Goal: Task Accomplishment & Management: Manage account settings

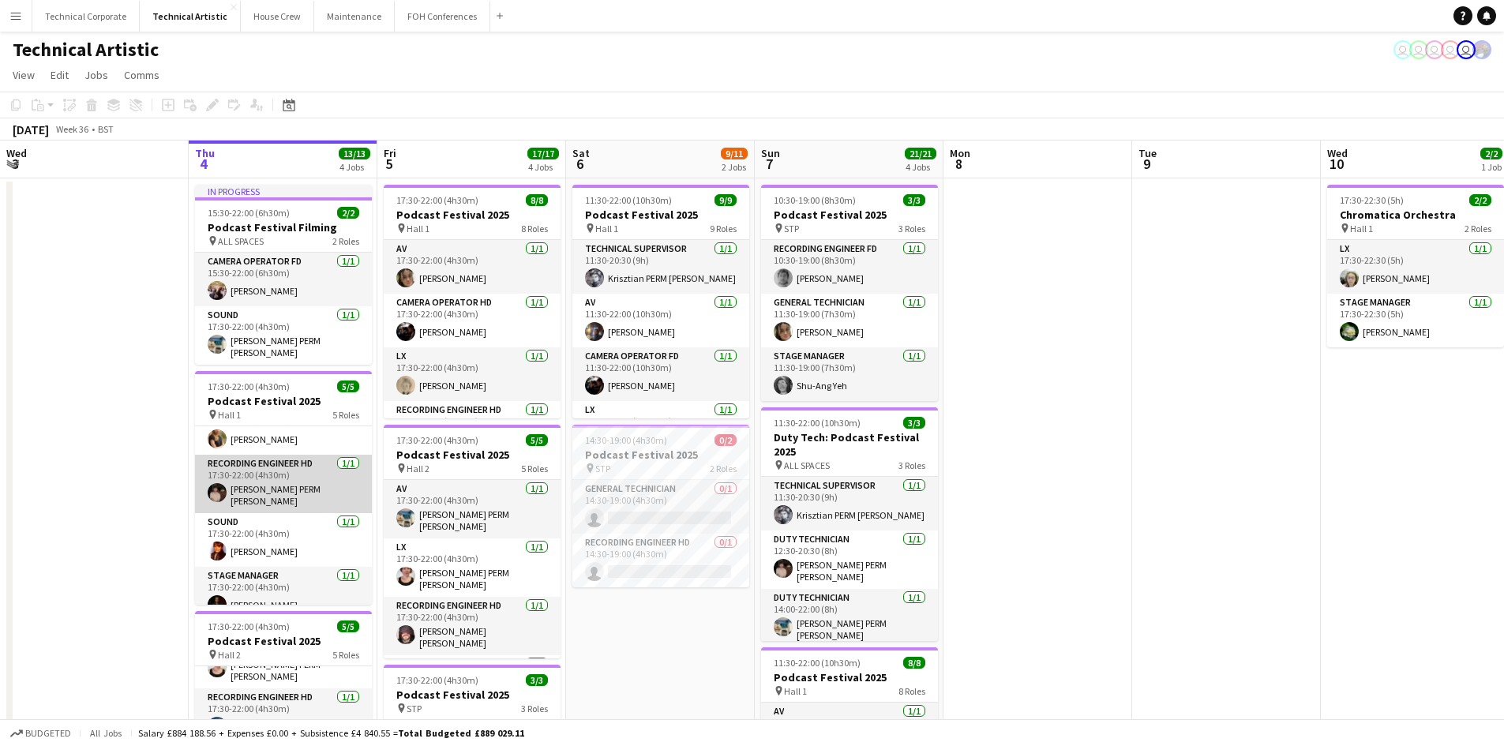
scroll to position [90, 0]
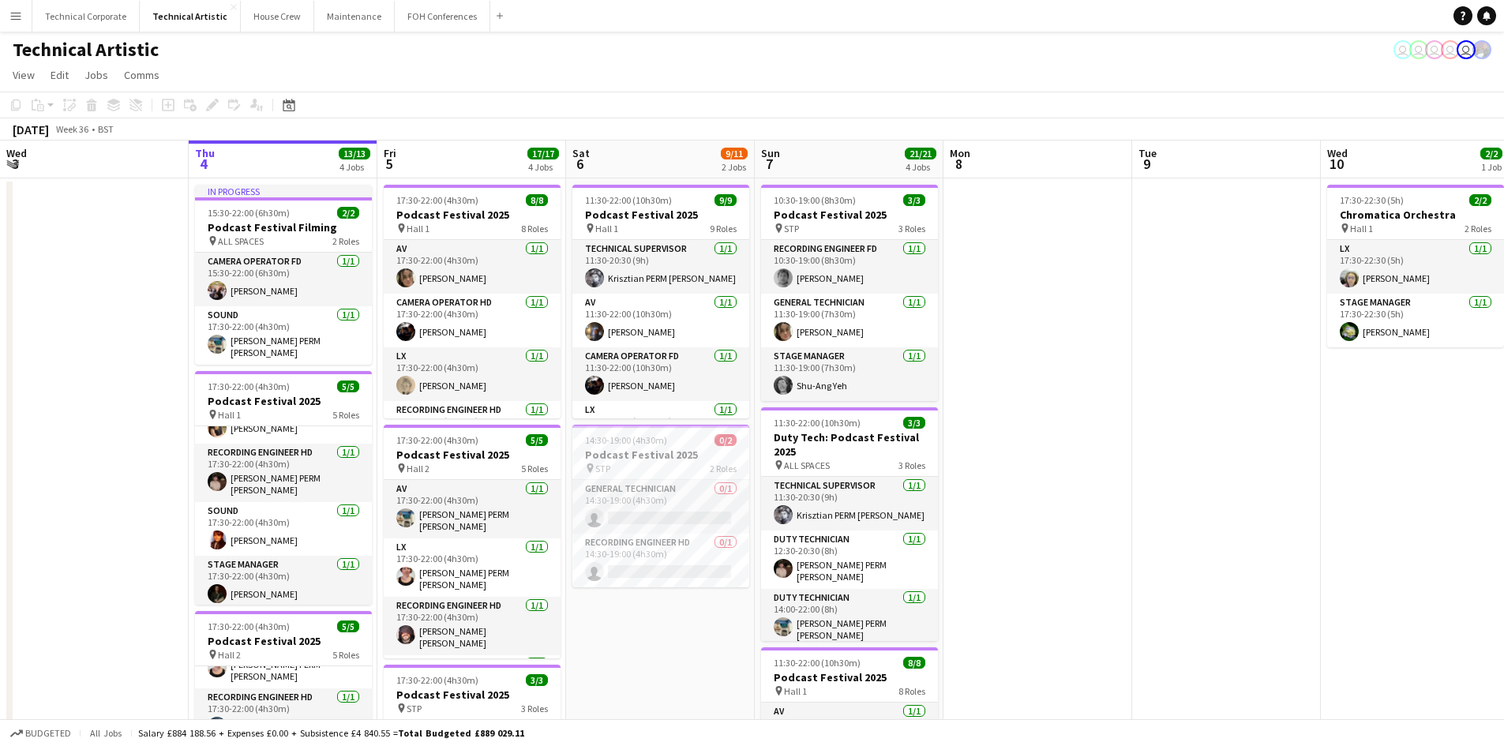
click at [1354, 456] on app-date-cell "17:30-22:30 (5h) 2/2 Chromatica Orchestra pin Hall 1 2 Roles LX 1/1 17:30-22:30…" at bounding box center [1415, 672] width 189 height 988
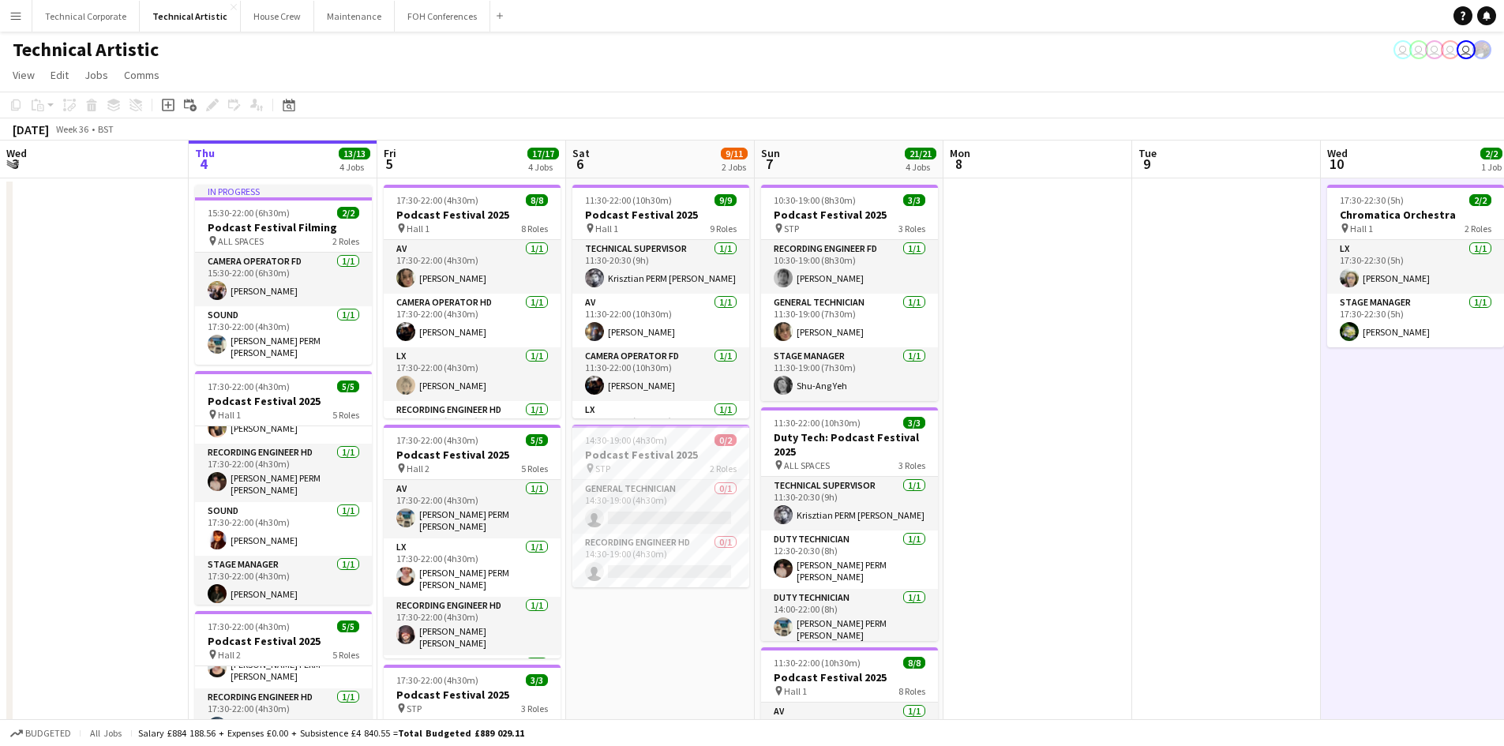
click at [1138, 504] on app-date-cell at bounding box center [1226, 672] width 189 height 988
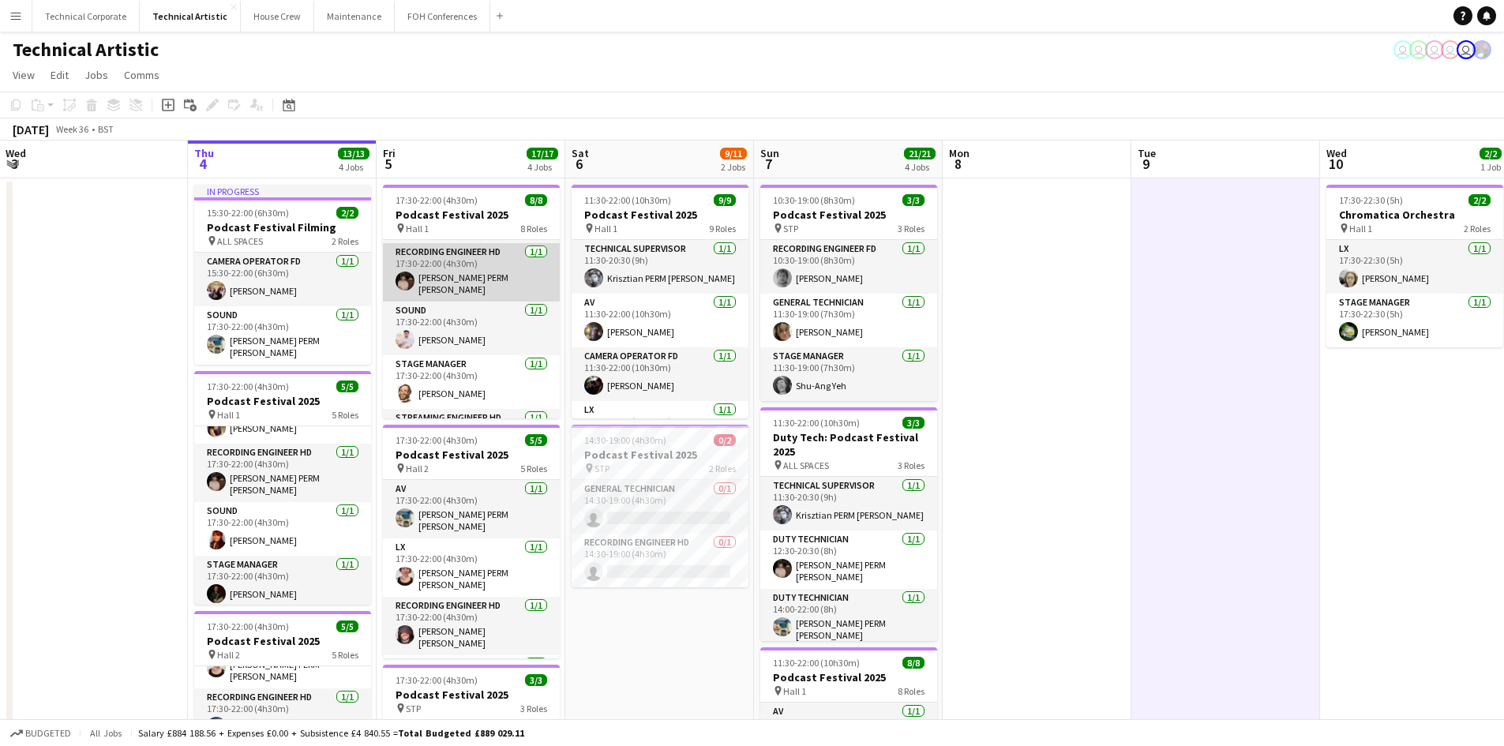
scroll to position [79, 0]
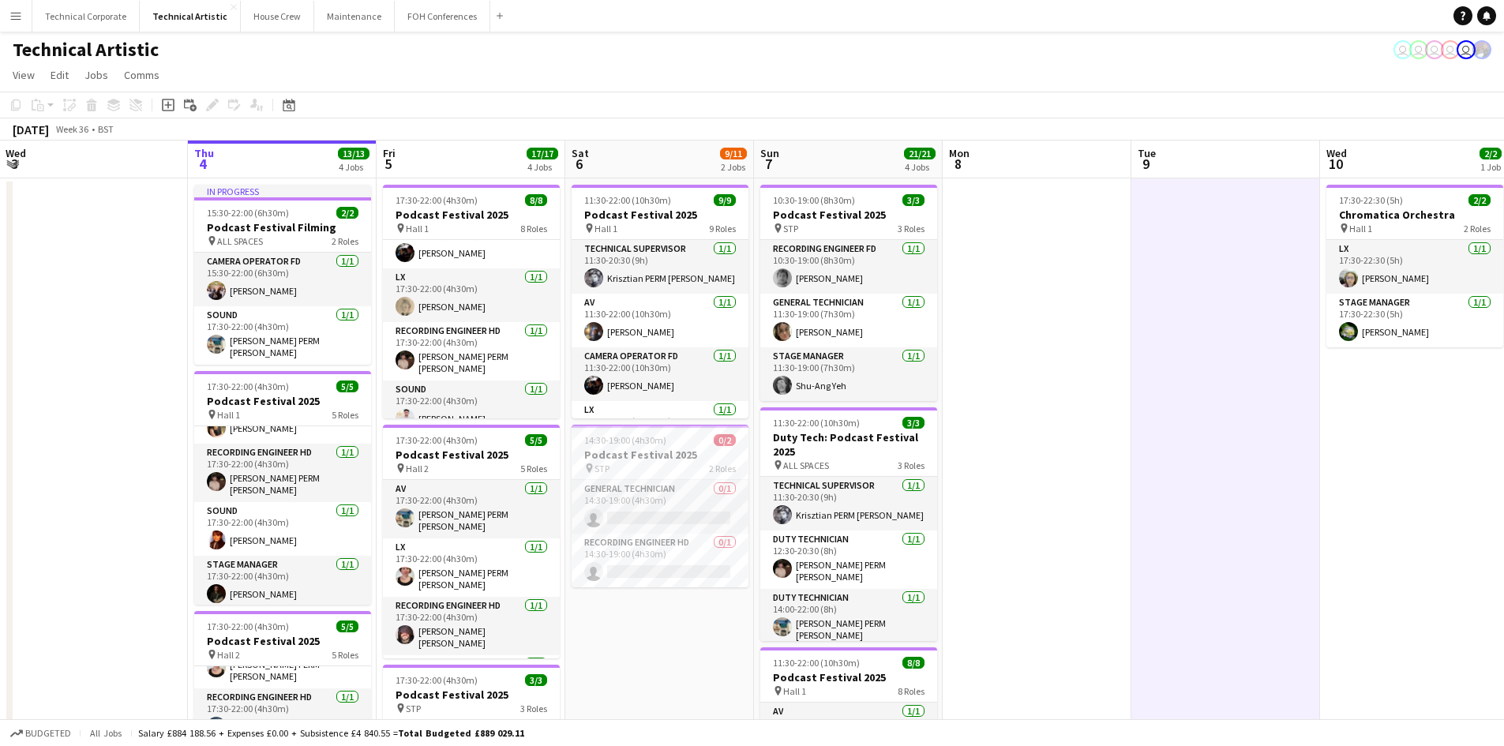
click at [651, 606] on app-date-cell "11:30-22:00 (10h30m) 9/9 Podcast Festival 2025 pin Hall 1 9 Roles Technical Sup…" at bounding box center [659, 672] width 189 height 988
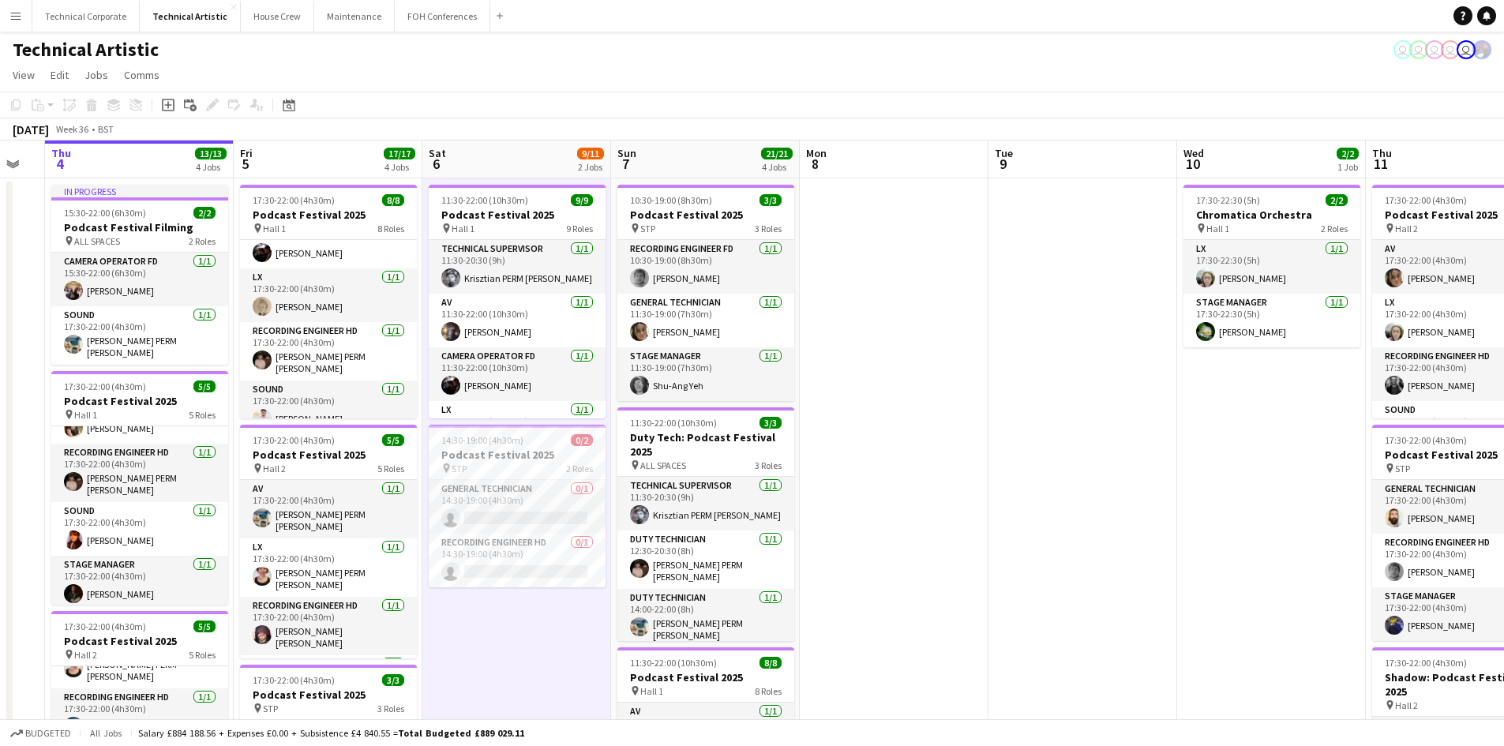
drag, startPoint x: 1034, startPoint y: 402, endPoint x: 513, endPoint y: 441, distance: 522.6
click at [513, 441] on app-calendar-viewport "Mon 1 7/7 2 Jobs Tue 2 6/6 1 Job Wed 3 Thu 4 13/13 4 Jobs Fri 5 17/17 4 Jobs Sa…" at bounding box center [752, 654] width 1504 height 1026
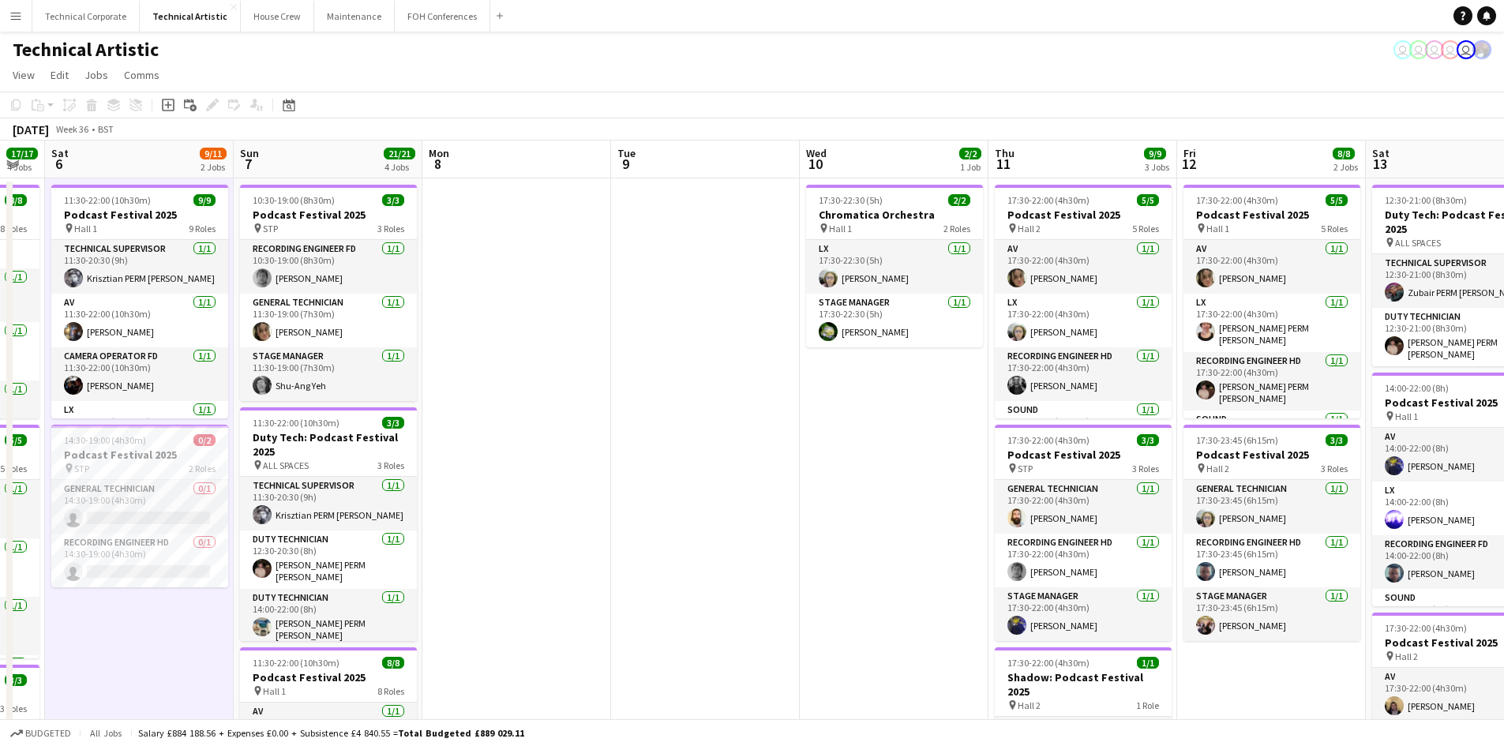
scroll to position [0, 522]
click at [647, 397] on app-date-cell at bounding box center [704, 672] width 189 height 988
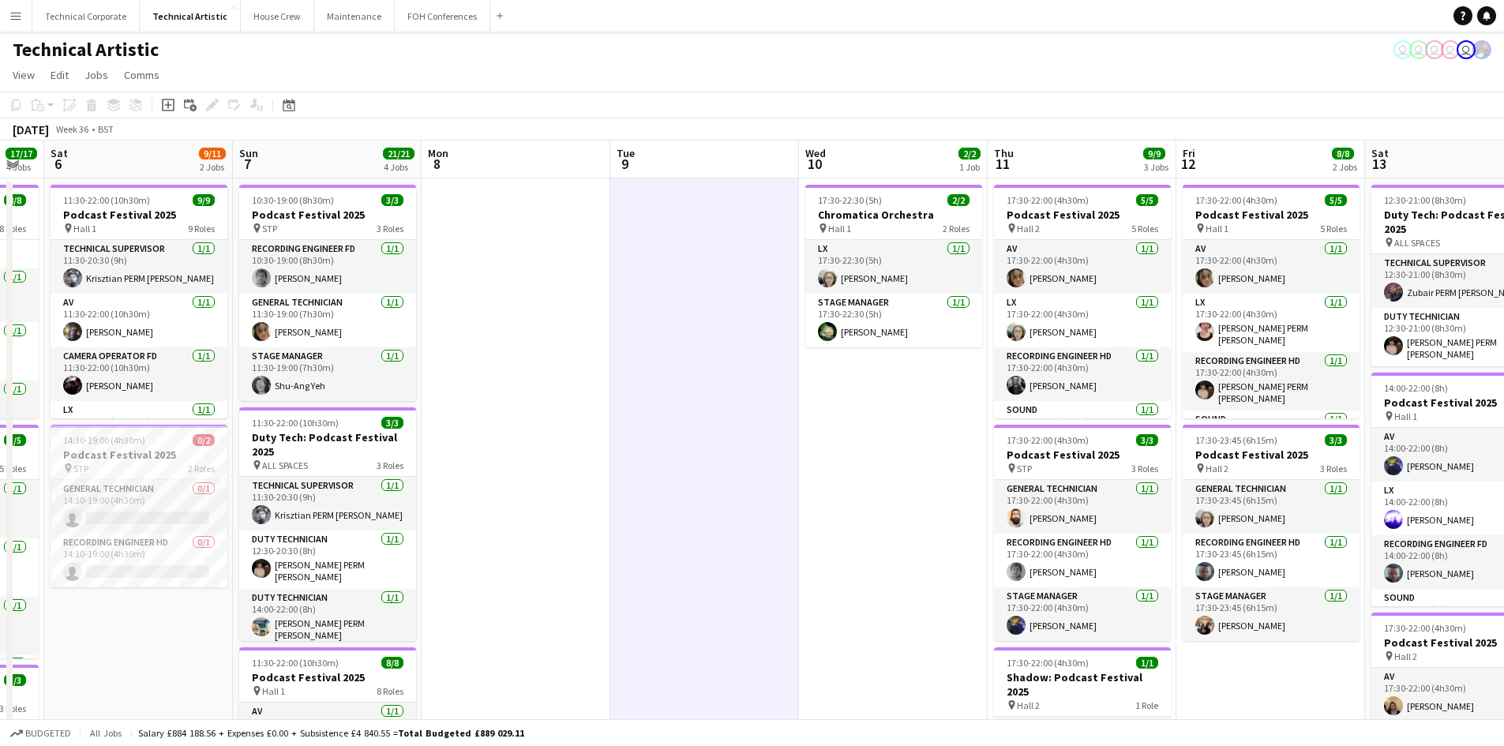
click at [483, 405] on app-date-cell at bounding box center [516, 672] width 189 height 988
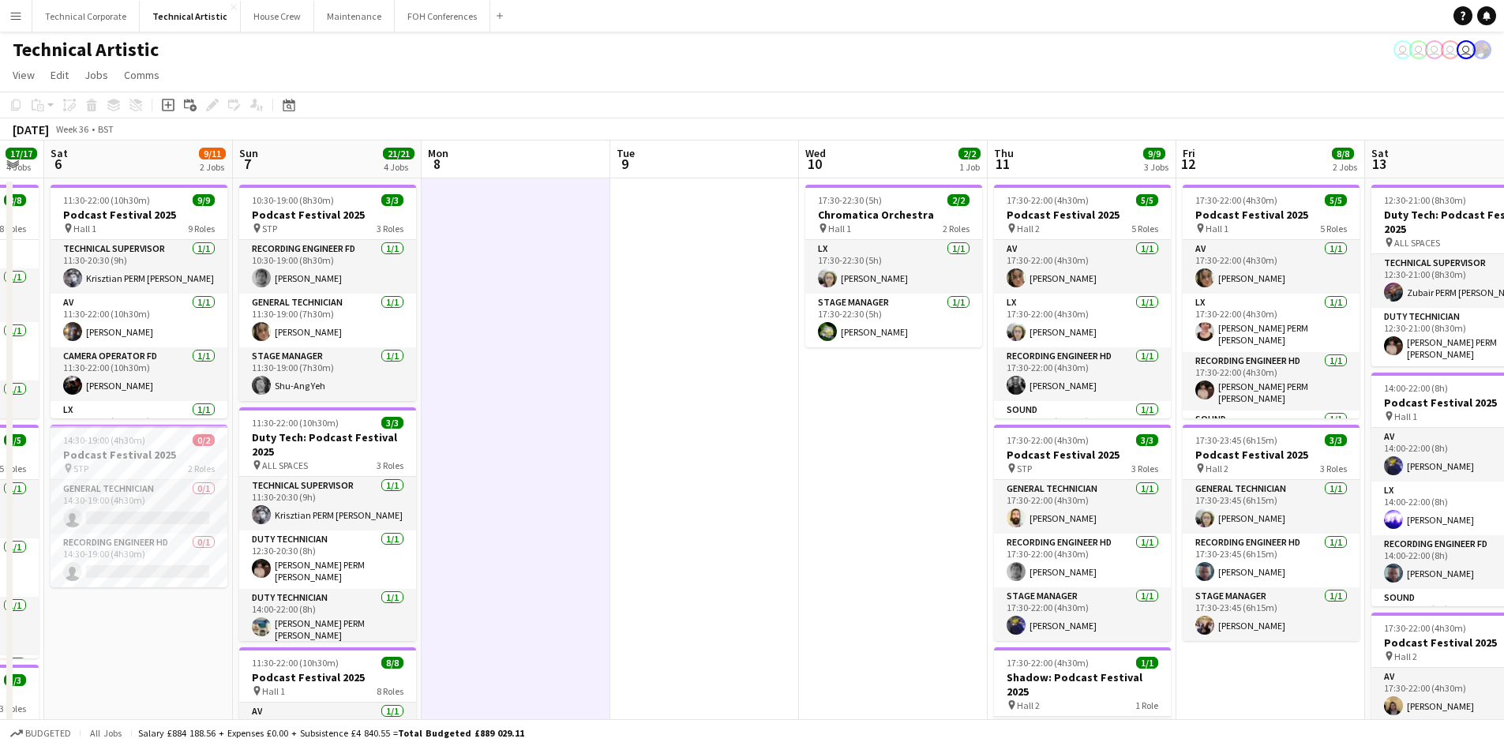
click at [908, 429] on app-date-cell "17:30-22:30 (5h) 2/2 Chromatica Orchestra pin Hall 1 2 Roles LX 1/1 17:30-22:30…" at bounding box center [893, 672] width 189 height 988
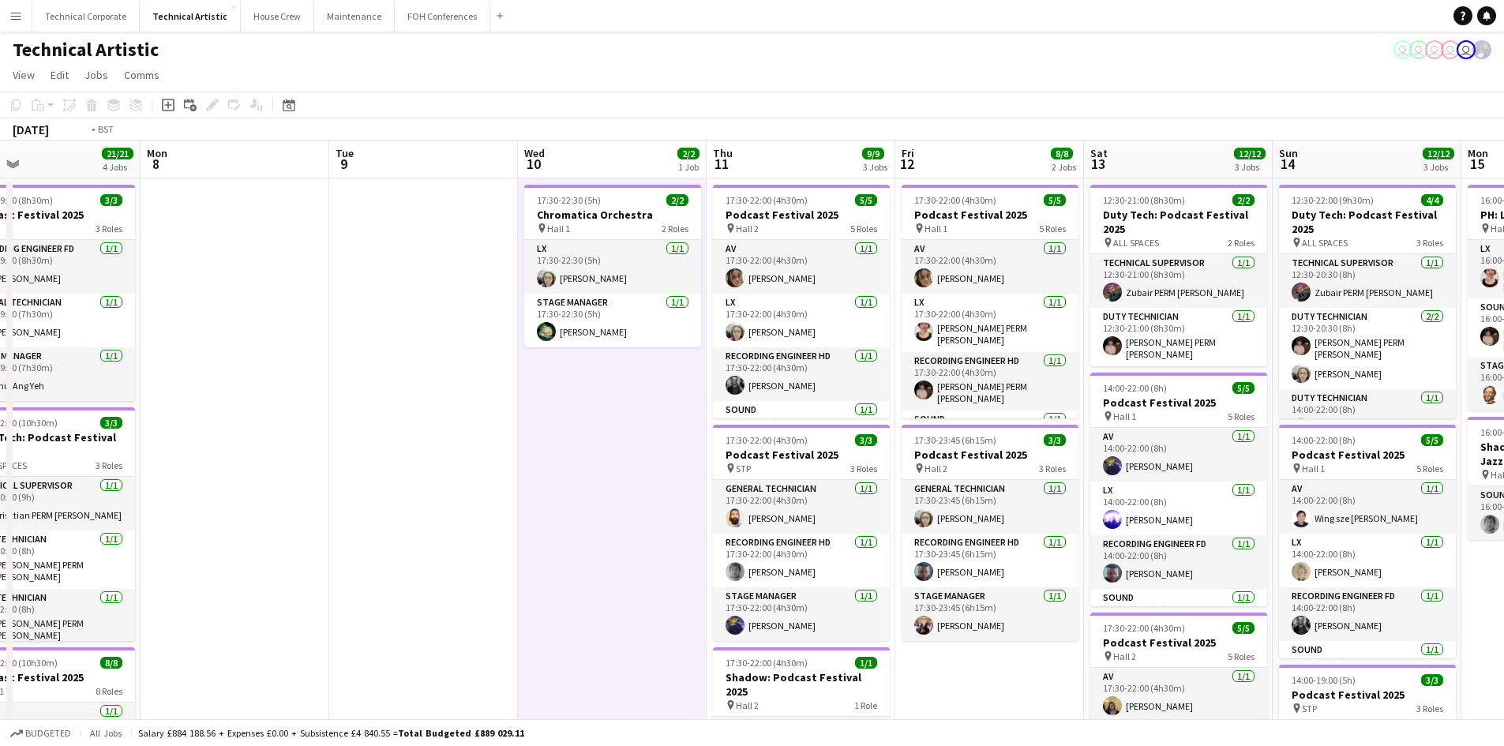
drag, startPoint x: 943, startPoint y: 435, endPoint x: 263, endPoint y: 451, distance: 680.7
click at [263, 451] on app-calendar-viewport "Wed 3 Thu 4 13/13 4 Jobs Fri 5 17/17 4 Jobs Sat 6 9/11 2 Jobs Sun 7 21/21 4 Job…" at bounding box center [752, 654] width 1504 height 1026
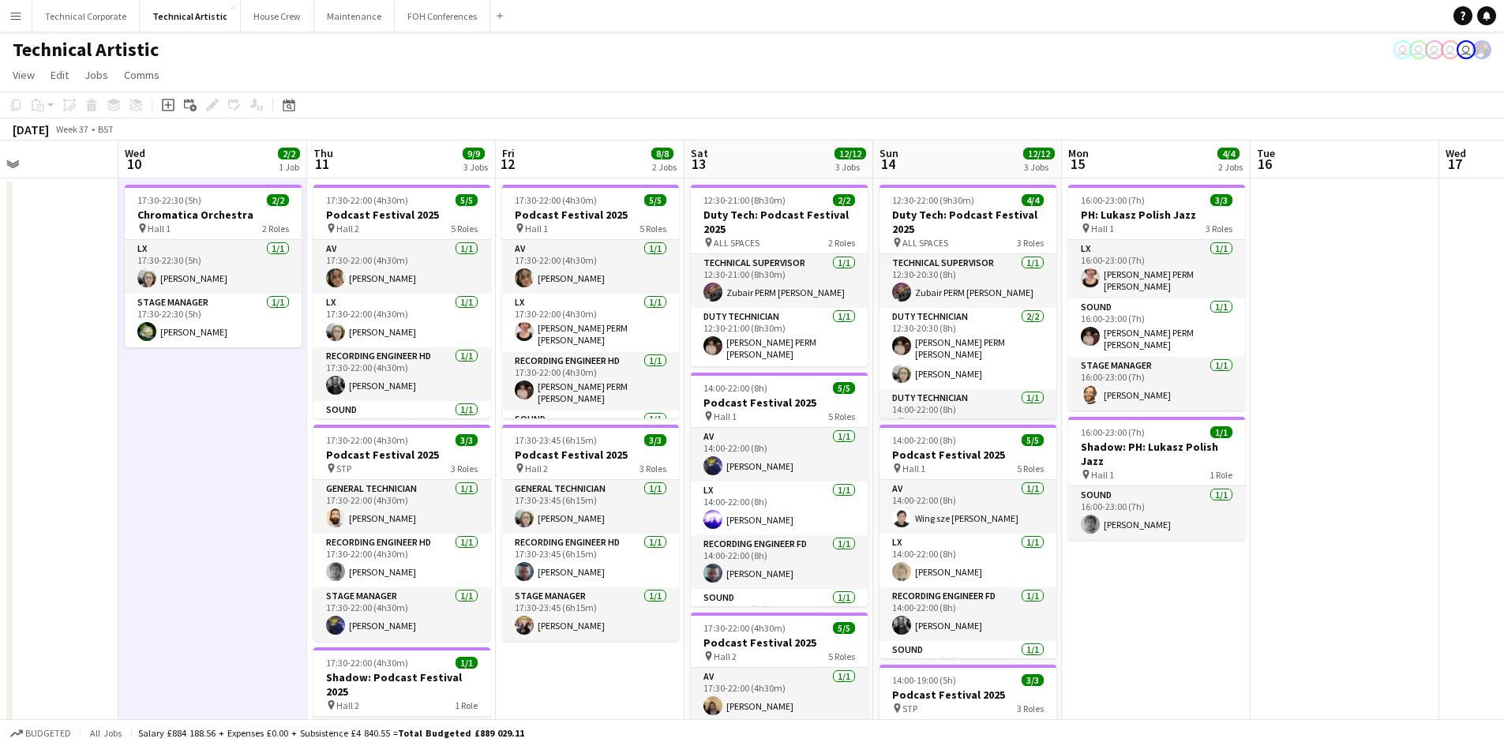
click at [527, 664] on app-date-cell "17:30-22:00 (4h30m) 5/5 Podcast Festival 2025 pin Hall 1 5 Roles AV 1/1 17:30-2…" at bounding box center [590, 672] width 189 height 988
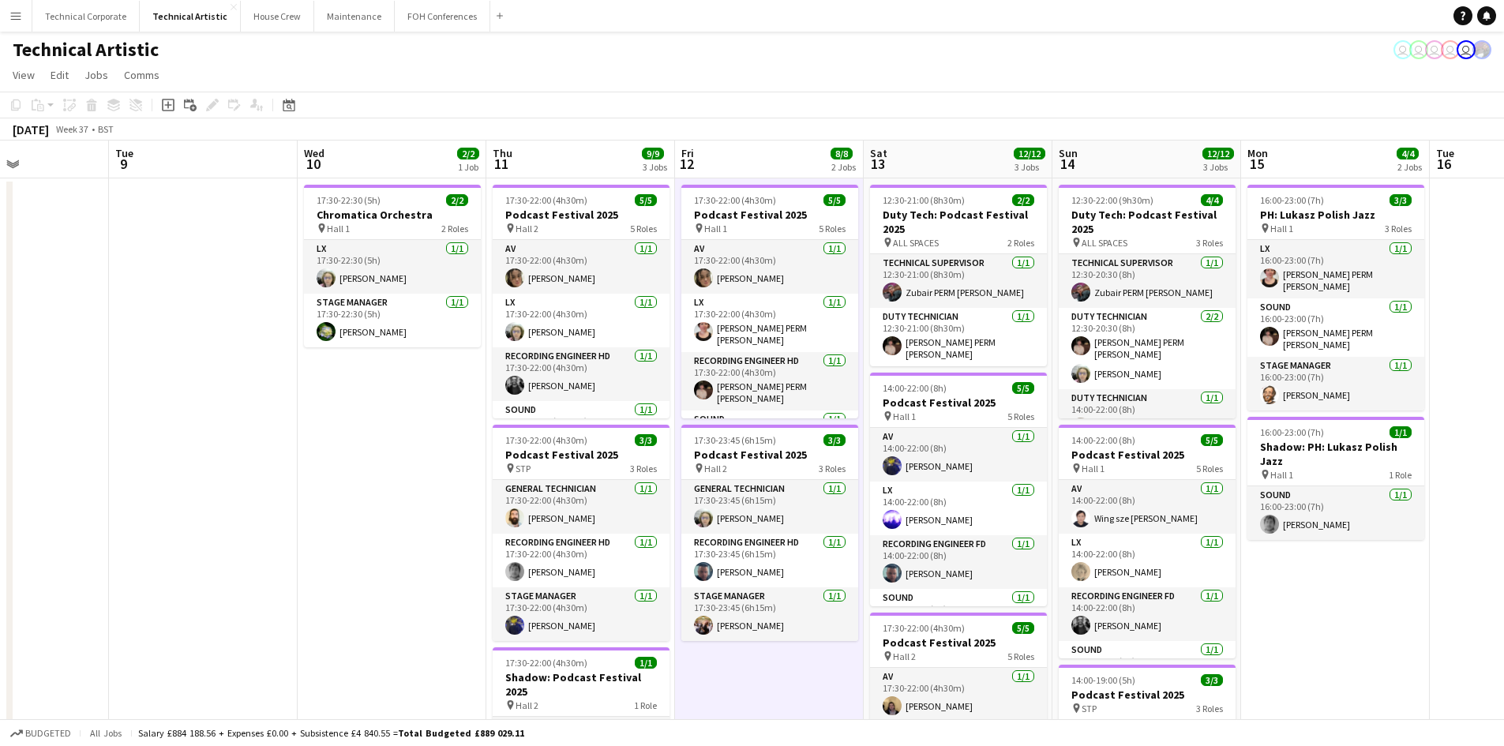
scroll to position [0, 398]
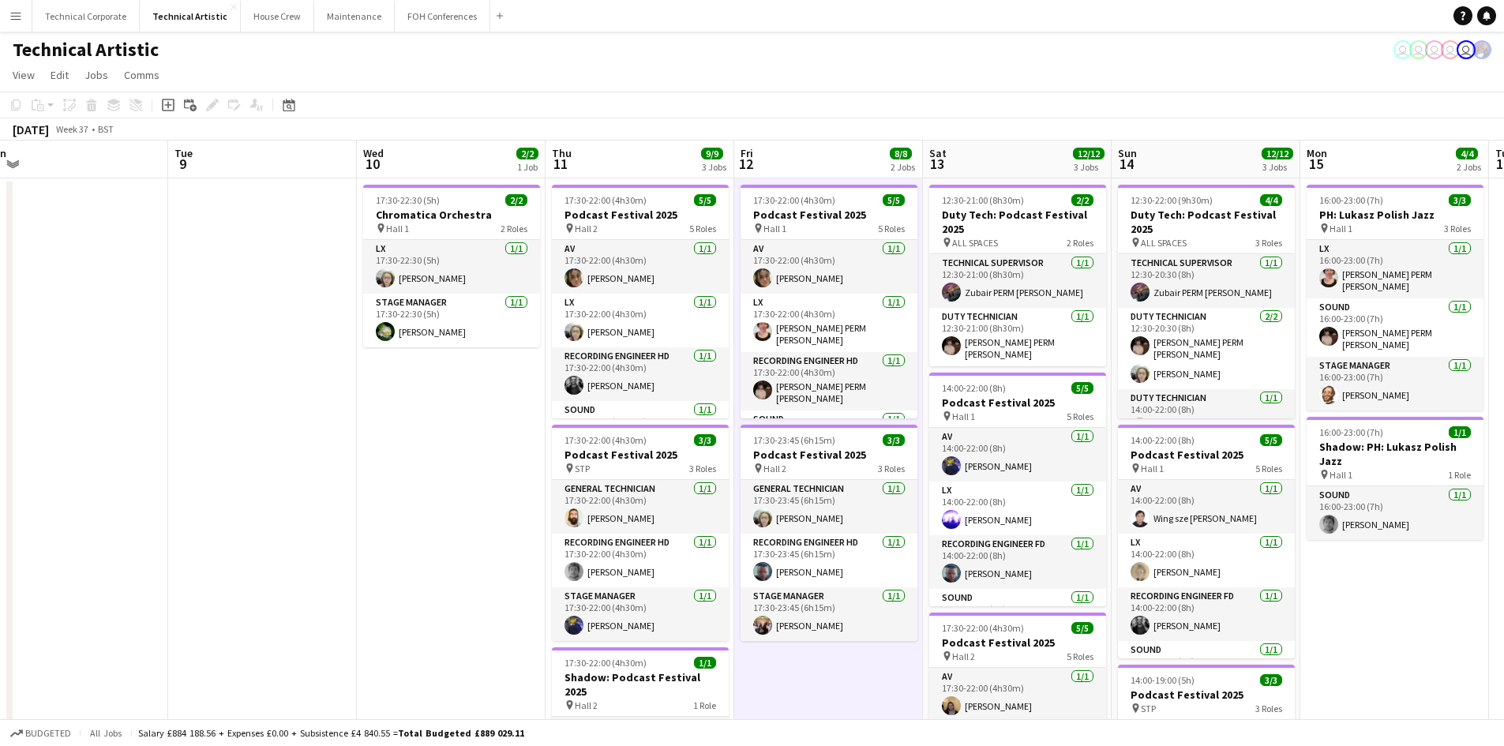
drag, startPoint x: 583, startPoint y: 673, endPoint x: 822, endPoint y: 684, distance: 238.7
click at [822, 684] on app-calendar-viewport "Sat 6 9/11 2 Jobs Sun 7 21/21 4 Jobs Mon 8 Tue 9 Wed 10 2/2 1 Job Thu 11 9/9 3 …" at bounding box center [752, 654] width 1504 height 1026
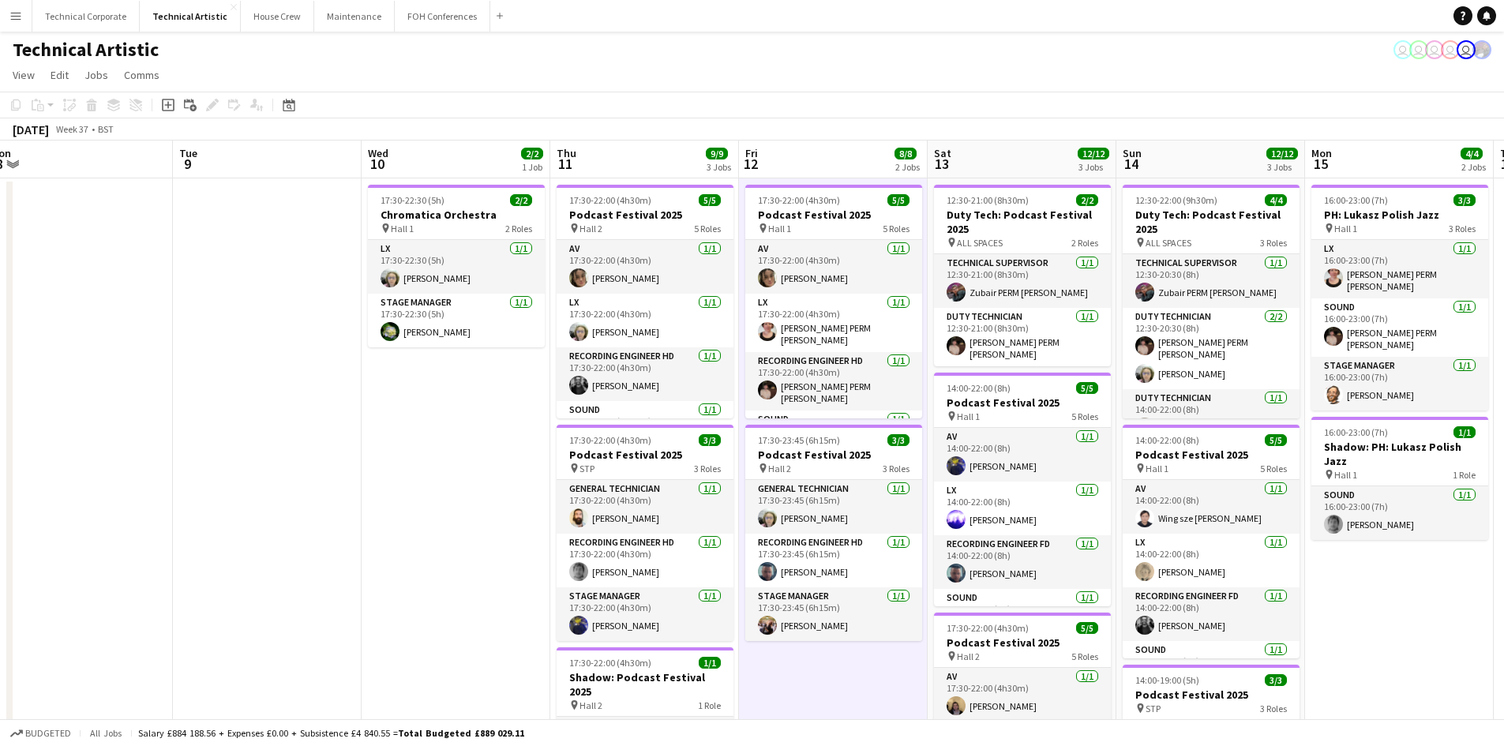
click at [544, 573] on app-calendar-viewport "Sat 6 9/11 2 Jobs Sun 7 21/21 4 Jobs Mon 8 Tue 9 Wed 10 2/2 1 Job Thu 11 9/9 3 …" at bounding box center [752, 654] width 1504 height 1026
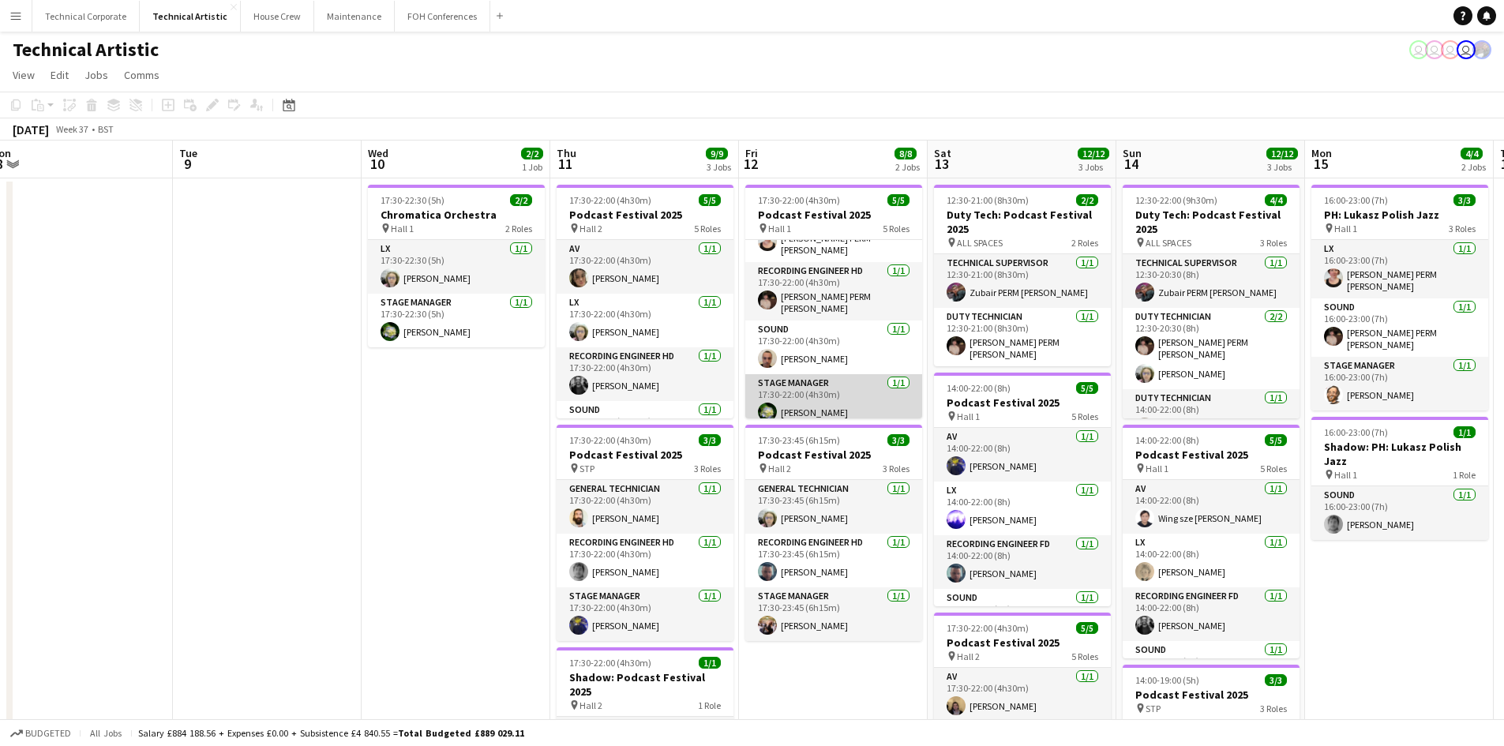
scroll to position [11, 0]
